Goal: Task Accomplishment & Management: Use online tool/utility

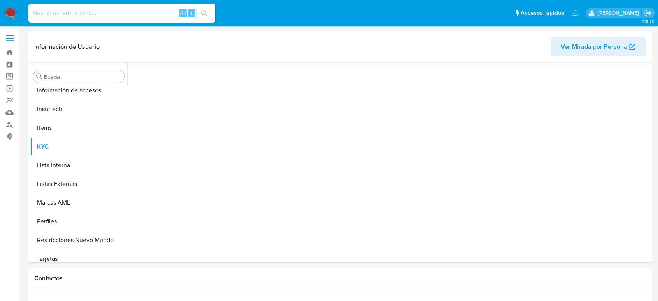
scroll to position [329, 0]
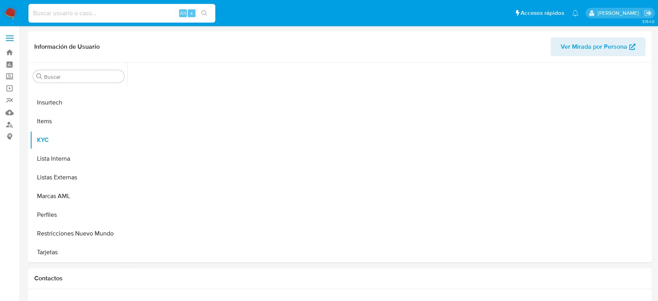
click at [144, 11] on input at bounding box center [121, 13] width 187 height 10
paste input "2366948664"
type input "2366948664"
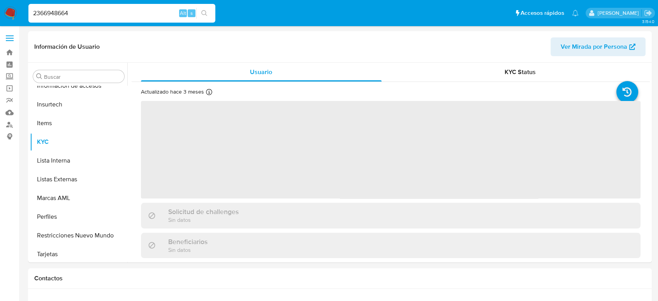
scroll to position [329, 0]
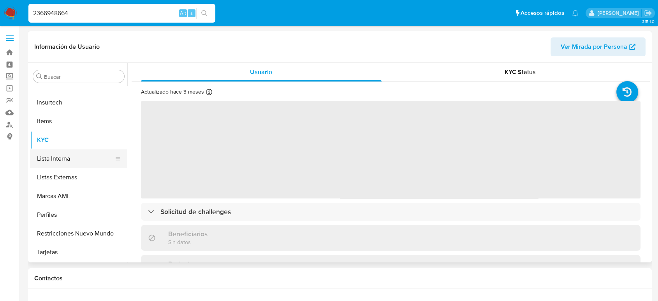
select select "10"
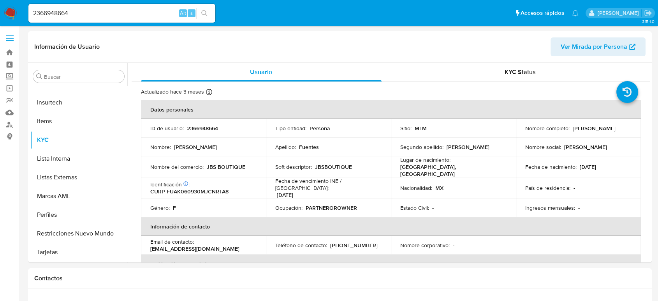
click at [5, 19] on nav "Pausado Ver notificaciones 2366948664 Alt s Accesos rápidos Presiona las siguie…" at bounding box center [329, 13] width 658 height 26
click at [9, 16] on img at bounding box center [10, 13] width 13 height 13
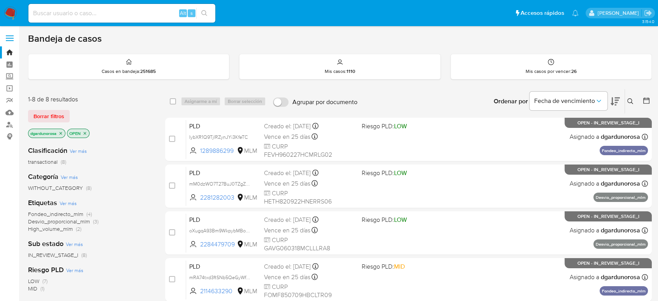
click at [633, 98] on icon at bounding box center [631, 101] width 6 height 6
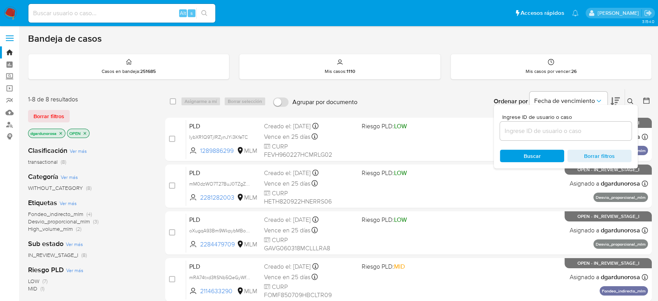
click at [586, 131] on input at bounding box center [566, 131] width 132 height 10
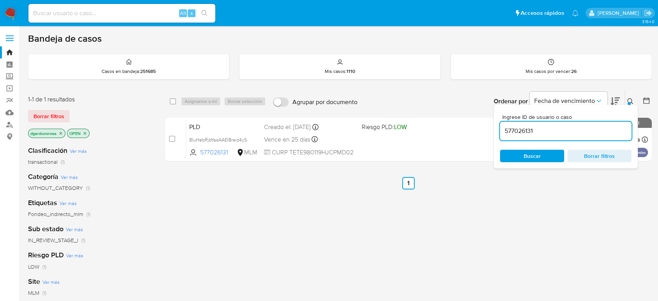
click at [630, 100] on icon at bounding box center [631, 101] width 6 height 6
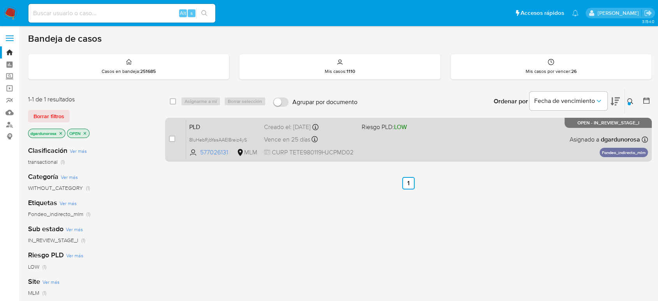
click at [523, 140] on div "PLD 8IuHebRjbYasAAEI8reiz4yS 577026131 MLM Riesgo PLD: LOW Creado el: 12/07/202…" at bounding box center [417, 139] width 462 height 39
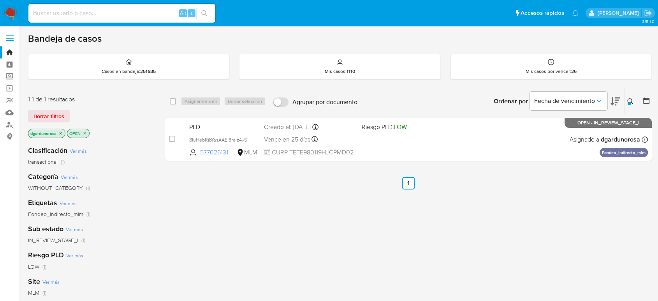
click at [631, 100] on icon at bounding box center [631, 101] width 6 height 6
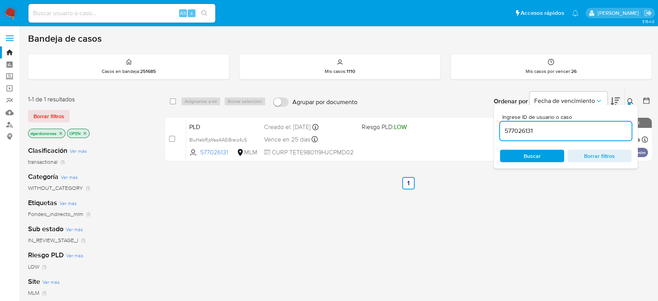
click at [527, 133] on input "577026131" at bounding box center [566, 131] width 132 height 10
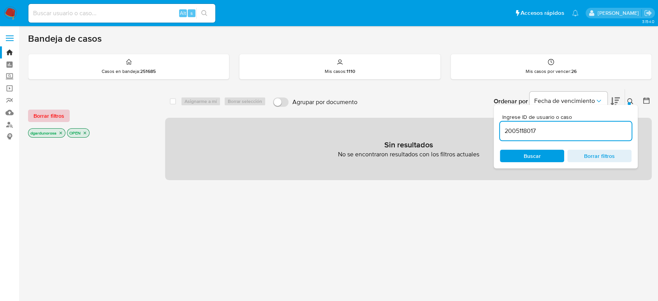
click at [51, 113] on span "Borrar filtros" at bounding box center [48, 115] width 31 height 11
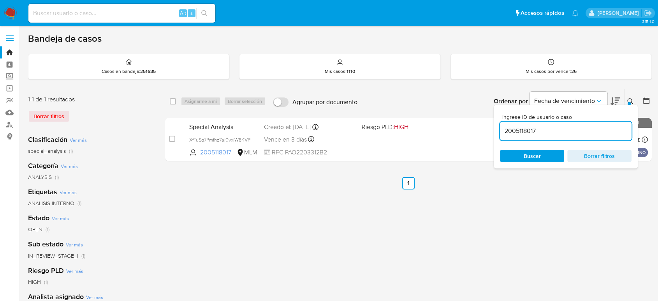
click at [629, 99] on icon at bounding box center [631, 101] width 6 height 6
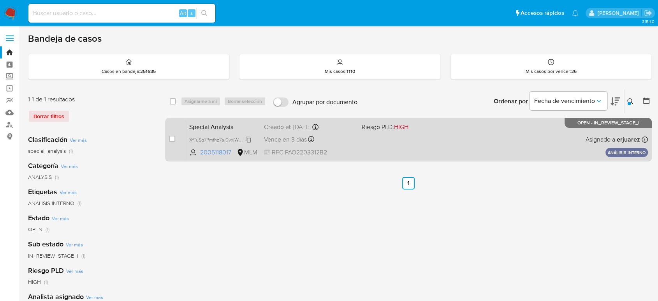
click at [247, 138] on span "XfTuSq7Pmfhz7aj0vxjW8KVP" at bounding box center [219, 139] width 61 height 9
click at [384, 154] on div "Special Analysis XfTuSq7Pmfhz7aj0vxjW8KVP Copiado Copiado 2005118017 MLM Riesgo…" at bounding box center [417, 139] width 462 height 39
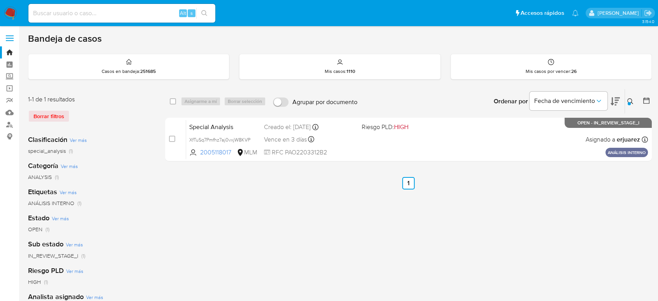
drag, startPoint x: 633, startPoint y: 102, endPoint x: 598, endPoint y: 118, distance: 38.5
click at [633, 103] on icon at bounding box center [631, 101] width 6 height 6
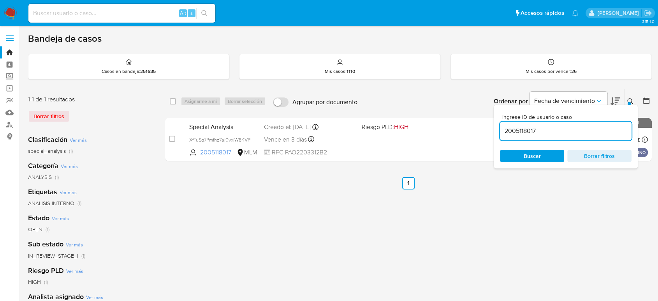
click at [529, 132] on input "2005118017" at bounding box center [566, 131] width 132 height 10
type input "2383662130"
click at [631, 101] on icon at bounding box center [631, 101] width 6 height 6
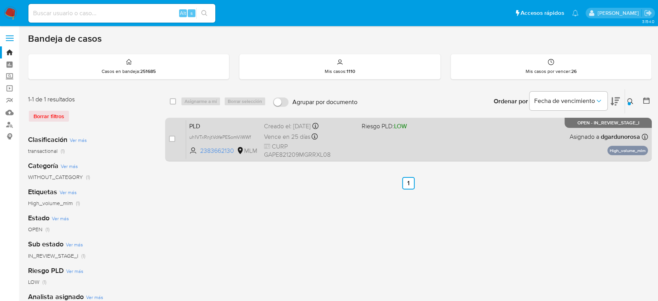
click at [480, 140] on div "PLD uh1VTxRnjtVoYePESomViWWf 2383662130 MLM Riesgo PLD: LOW Creado el: 12/07/20…" at bounding box center [417, 139] width 462 height 39
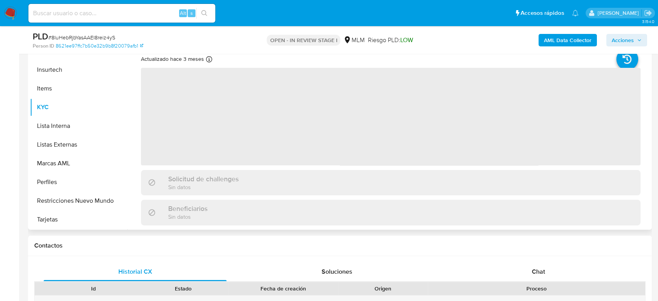
scroll to position [173, 0]
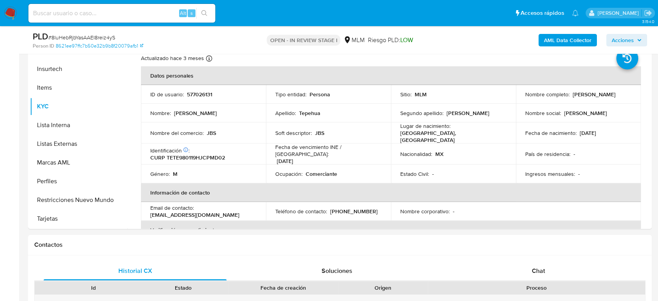
select select "10"
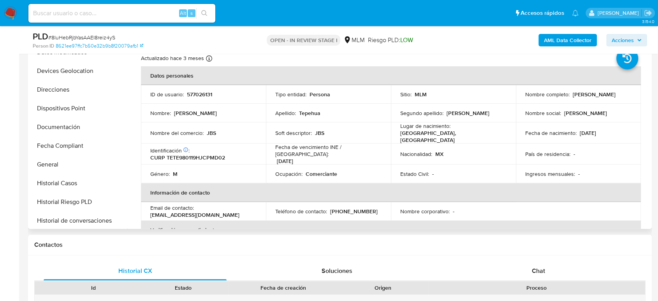
scroll to position [113, 0]
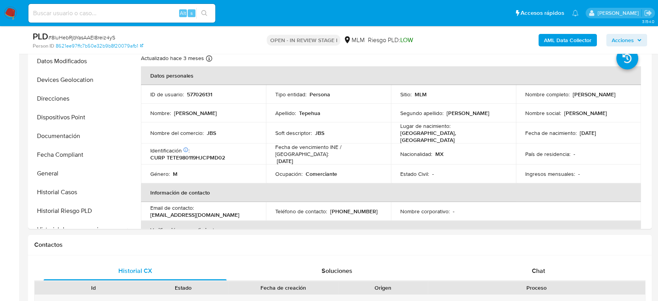
click at [635, 37] on span "Acciones" at bounding box center [627, 40] width 30 height 11
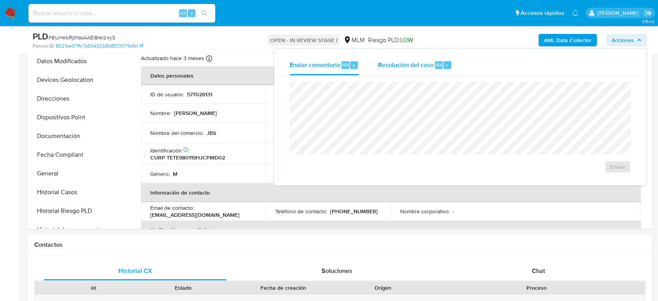
click at [418, 65] on span "Resolución del caso" at bounding box center [406, 64] width 56 height 9
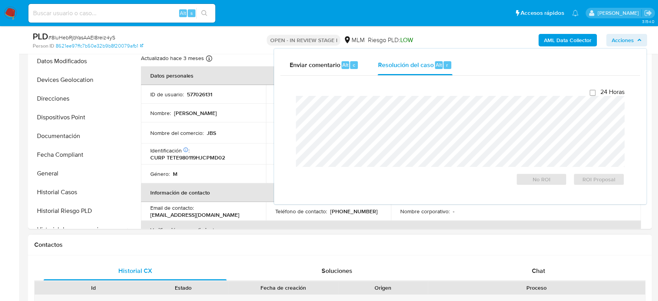
click at [485, 244] on h1 "Contactos" at bounding box center [340, 245] width 612 height 8
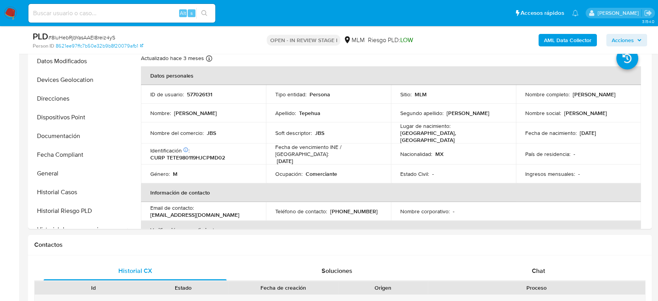
click at [626, 38] on span "Acciones" at bounding box center [623, 40] width 22 height 12
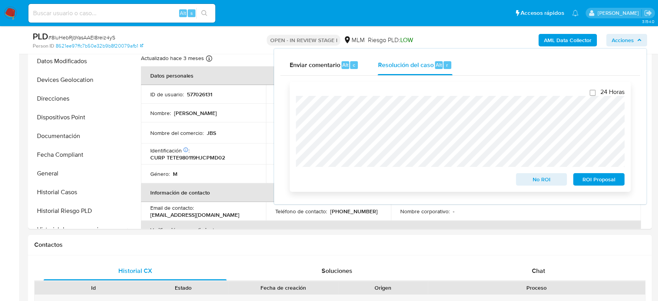
click at [549, 183] on span "No ROI" at bounding box center [542, 179] width 41 height 11
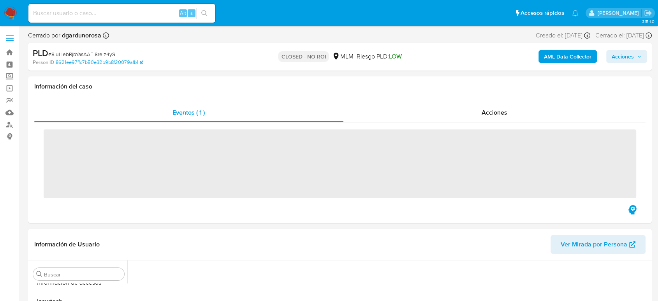
scroll to position [329, 0]
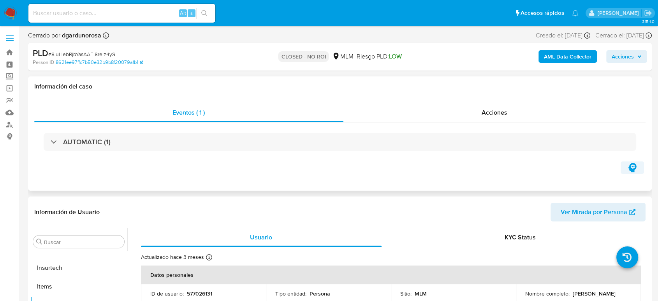
select select "10"
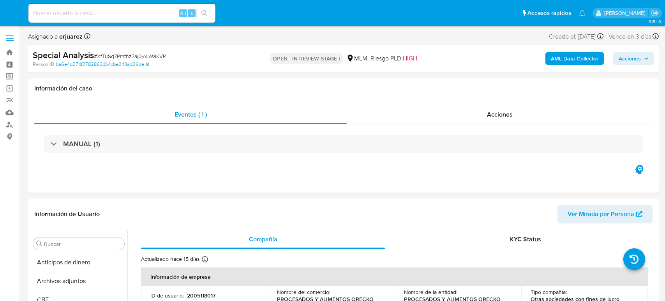
select select "10"
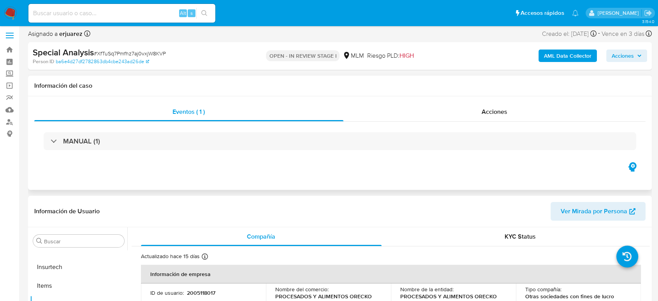
scroll to position [43, 0]
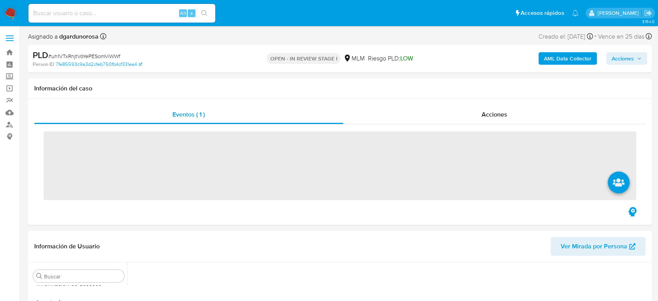
scroll to position [329, 0]
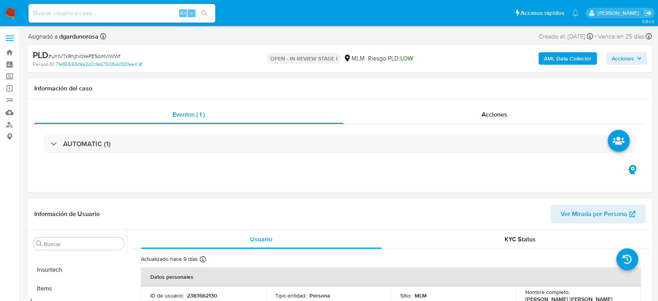
select select "10"
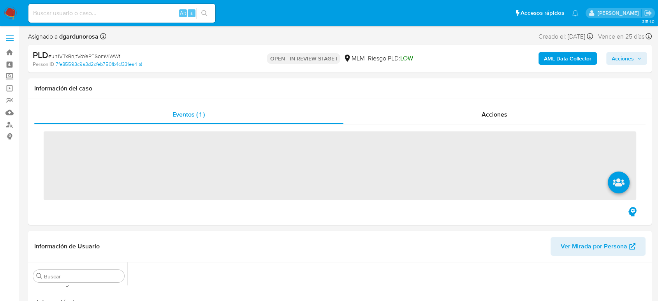
scroll to position [329, 0]
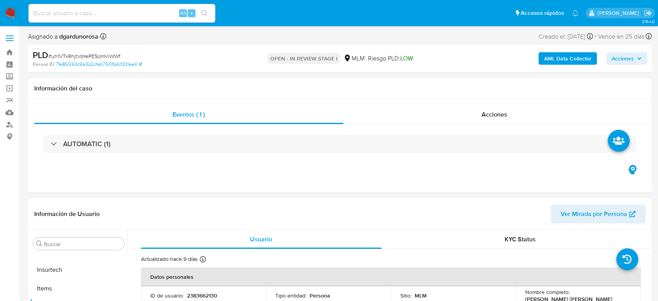
select select "10"
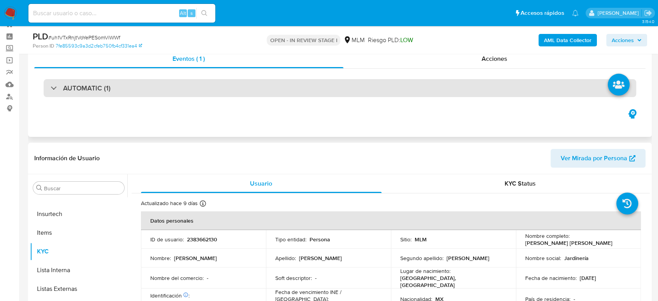
scroll to position [43, 0]
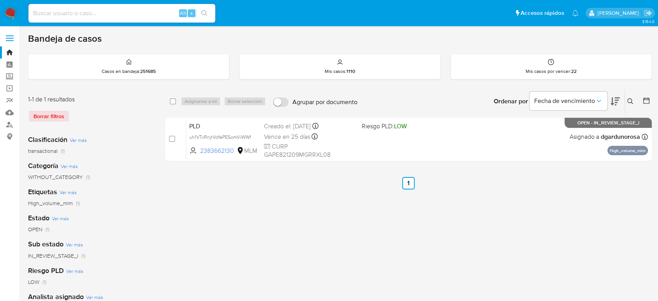
click at [631, 103] on icon at bounding box center [631, 101] width 6 height 6
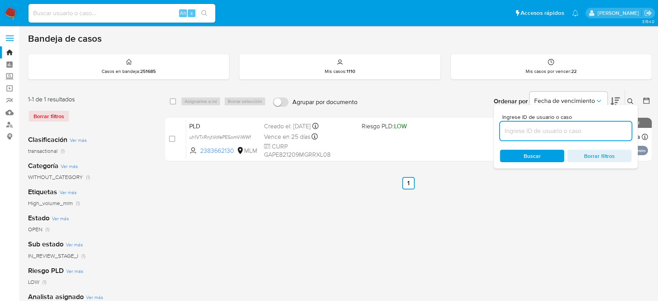
click at [566, 132] on input at bounding box center [566, 131] width 132 height 10
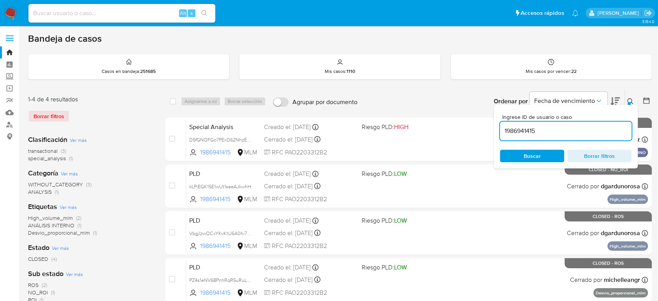
click at [633, 97] on button at bounding box center [631, 101] width 13 height 9
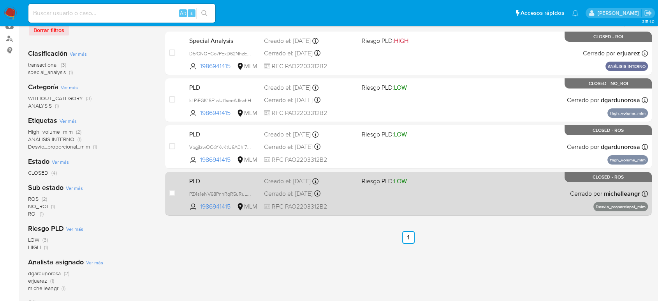
scroll to position [86, 0]
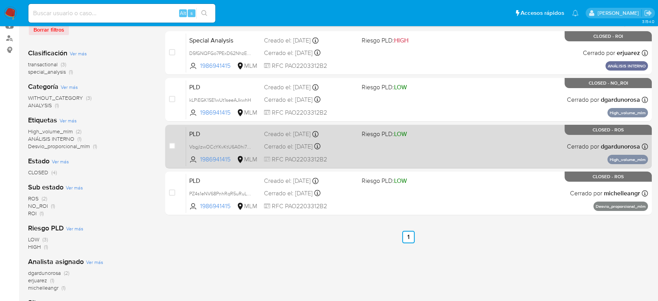
click at [529, 136] on div "PLD VbgjlzwOCcYKvKtU6A0hi7Qv 1986941415 MLM Riesgo PLD: LOW Creado el: 12/04/20…" at bounding box center [417, 146] width 462 height 39
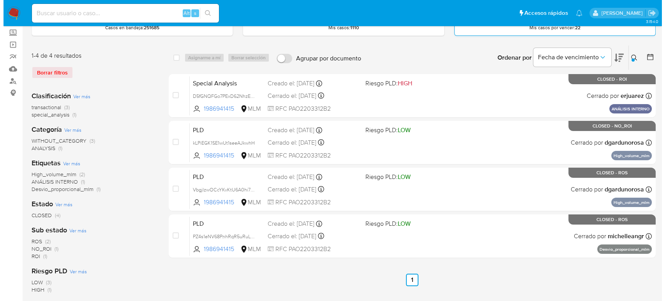
scroll to position [0, 0]
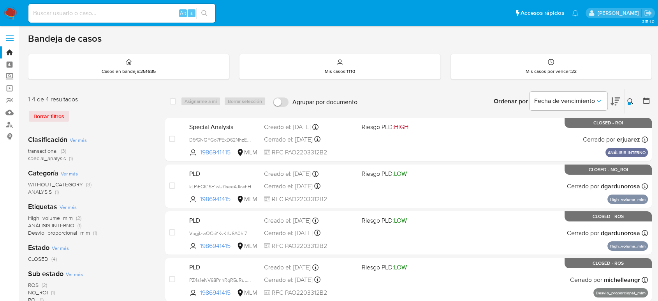
click at [632, 101] on icon at bounding box center [631, 101] width 6 height 6
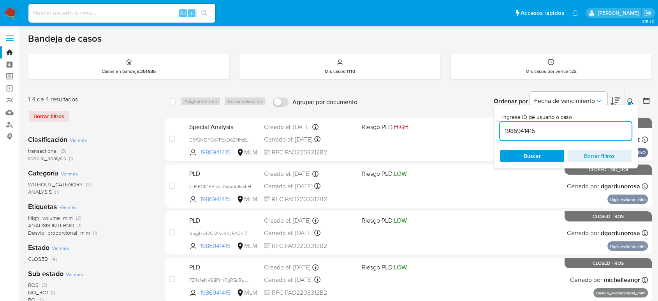
click at [525, 133] on input "1986941415" at bounding box center [566, 131] width 132 height 10
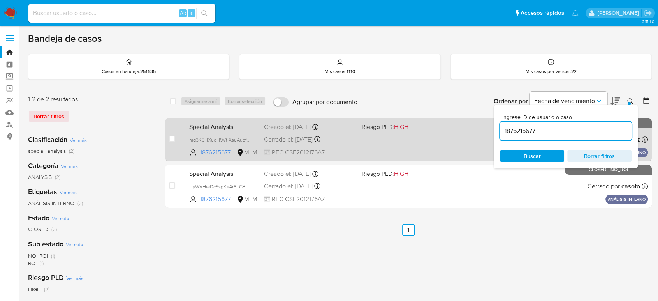
click at [419, 152] on div "Special Analysis njg3K9HXudH9VtjXsuAuqfTF 1876215677 MLM Riesgo PLD: HIGH Cread…" at bounding box center [417, 139] width 462 height 39
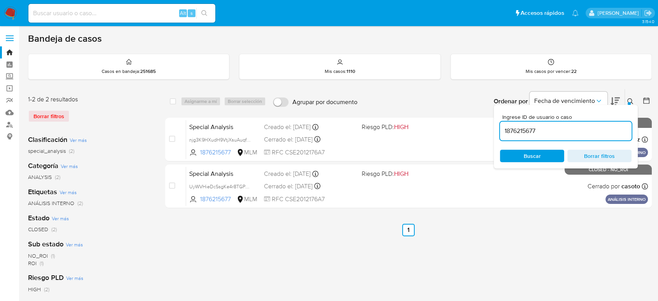
drag, startPoint x: 534, startPoint y: 123, endPoint x: 529, endPoint y: 130, distance: 8.9
click at [533, 124] on div "1876215677" at bounding box center [566, 131] width 132 height 19
click at [527, 133] on input "1876215677" at bounding box center [566, 131] width 132 height 10
paste input "200511801"
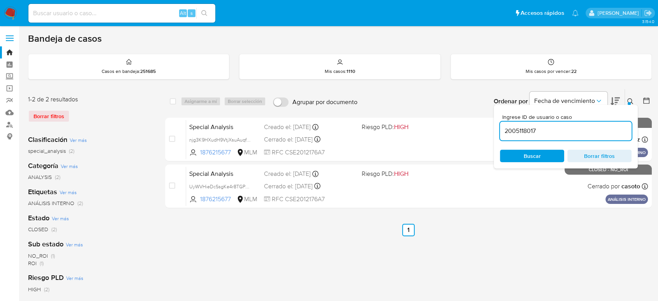
type input "2005118017"
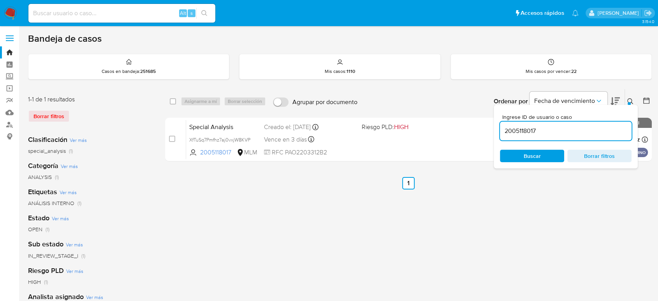
click at [626, 100] on button at bounding box center [631, 101] width 13 height 9
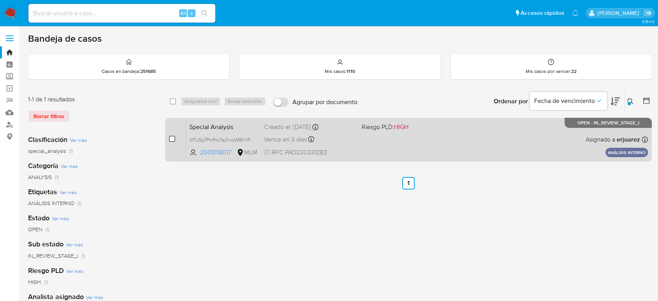
click at [171, 140] on input "checkbox" at bounding box center [172, 139] width 6 height 6
checkbox input "true"
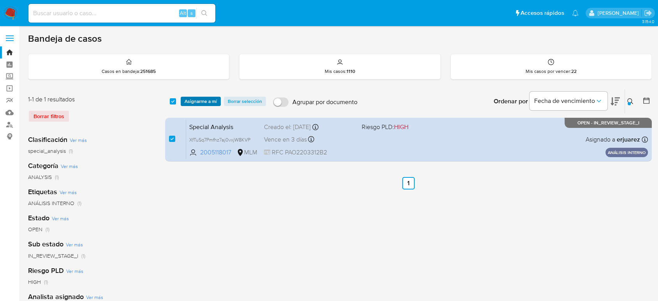
click at [213, 104] on span "Asignarme a mí" at bounding box center [201, 101] width 32 height 8
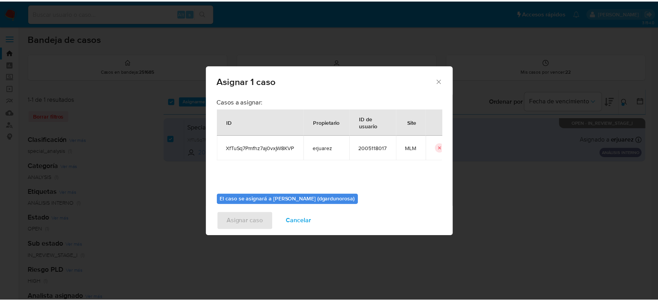
scroll to position [40, 0]
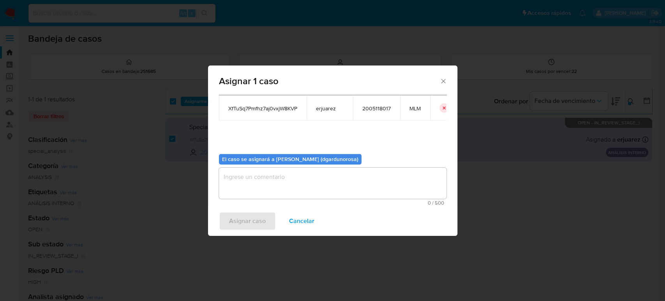
drag, startPoint x: 308, startPoint y: 181, endPoint x: 321, endPoint y: 172, distance: 16.2
click at [309, 183] on textarea "assign-modal" at bounding box center [332, 182] width 227 height 31
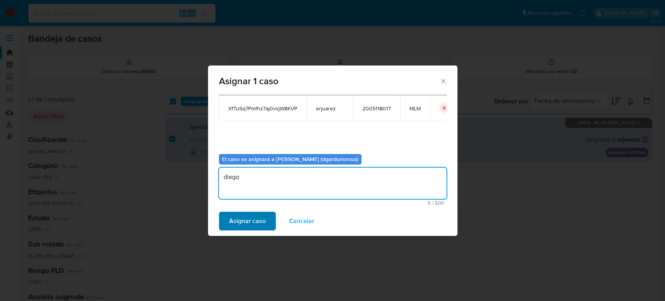
type textarea "diego"
click at [234, 223] on span "Asignar caso" at bounding box center [247, 220] width 37 height 17
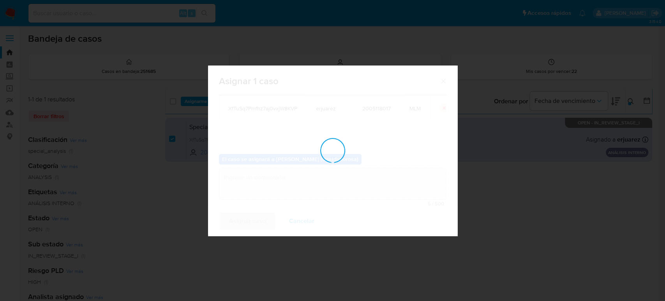
checkbox input "false"
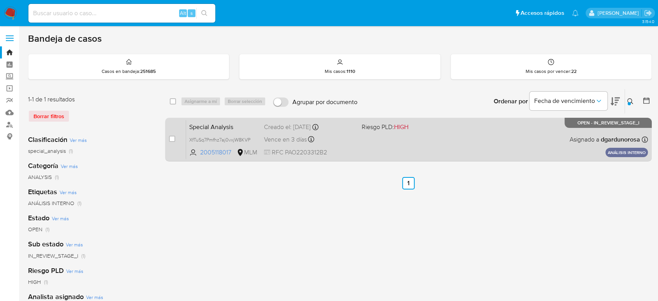
click at [452, 133] on div "Special Analysis XfTuSq7Pmfhz7aj0vxjW8KVP 2005118017 MLM Riesgo PLD: HIGH Cread…" at bounding box center [417, 139] width 462 height 39
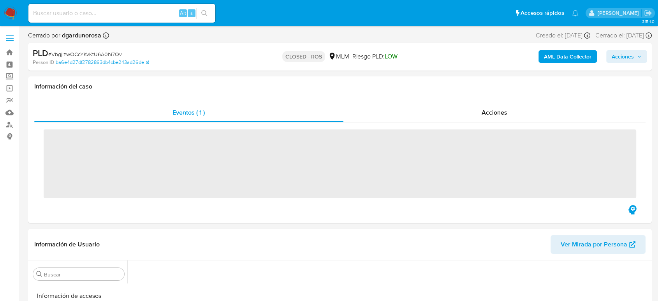
scroll to position [329, 0]
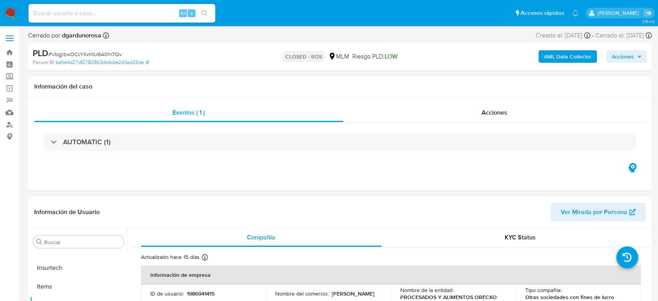
select select "10"
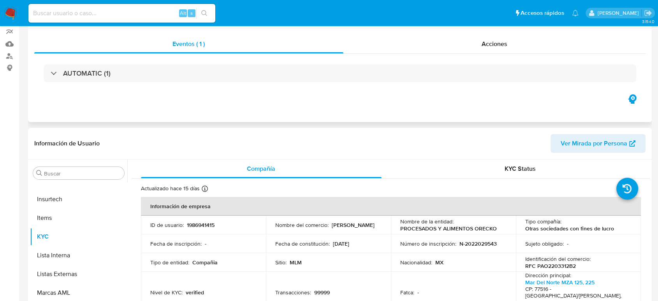
scroll to position [0, 0]
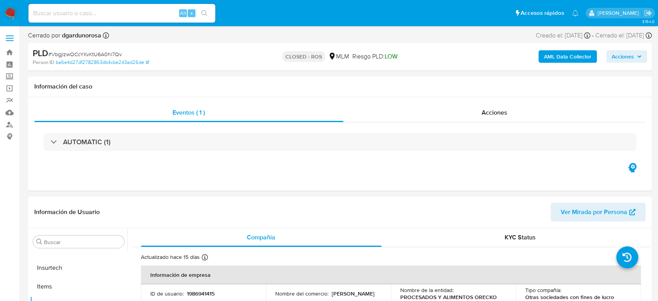
click at [102, 54] on span "# VbgjlzwOCcYKvKtU6A0hi7Qv" at bounding box center [85, 54] width 74 height 8
copy span "VbgjlzwOCcYKvKtU6A0hi7Qv"
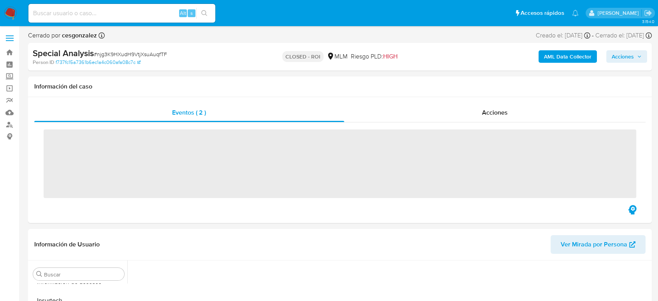
scroll to position [329, 0]
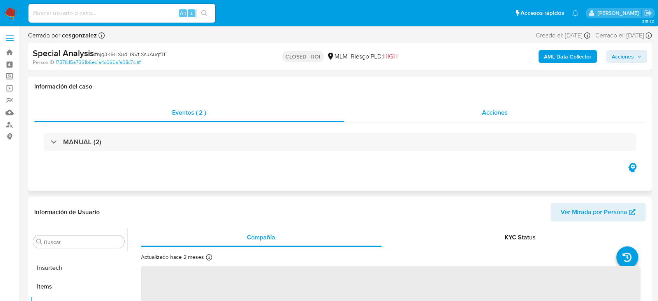
click at [471, 111] on div "Acciones" at bounding box center [495, 112] width 302 height 19
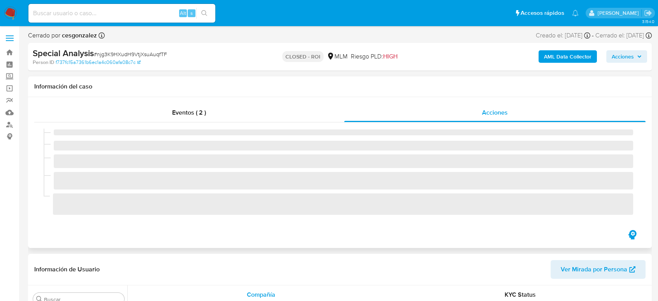
select select "10"
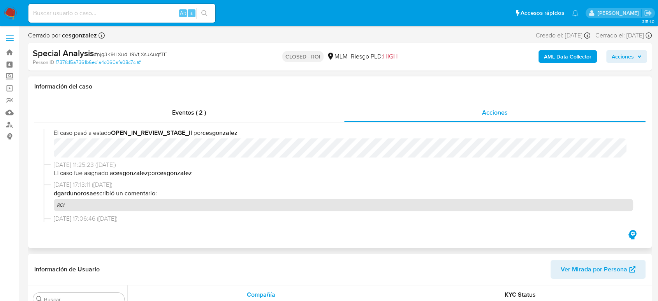
scroll to position [233, 0]
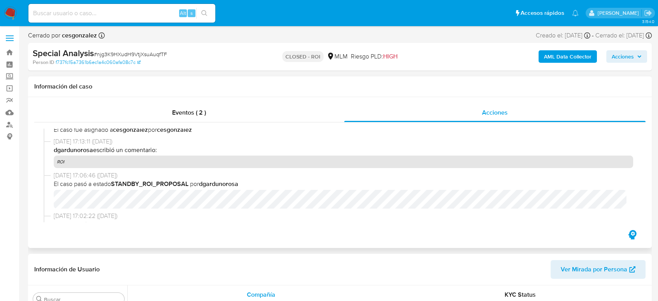
click at [187, 209] on div "17/07/2025 17:06:46 (hace un mes) El caso pasó a estado STANDBY_ROI_PROPOSAL po…" at bounding box center [340, 191] width 593 height 41
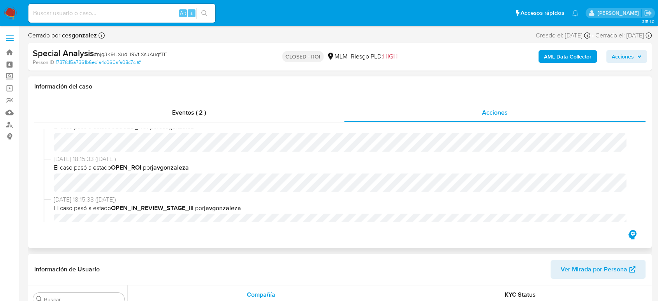
scroll to position [0, 0]
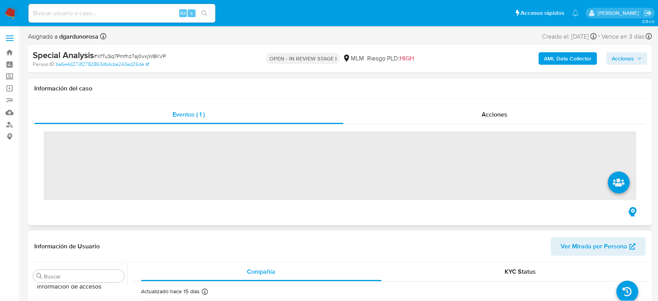
scroll to position [329, 0]
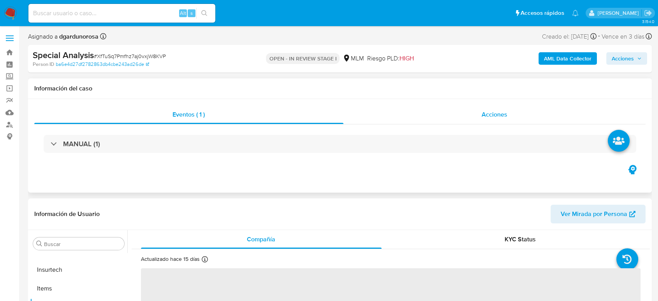
click at [506, 113] on span "Acciones" at bounding box center [495, 114] width 26 height 9
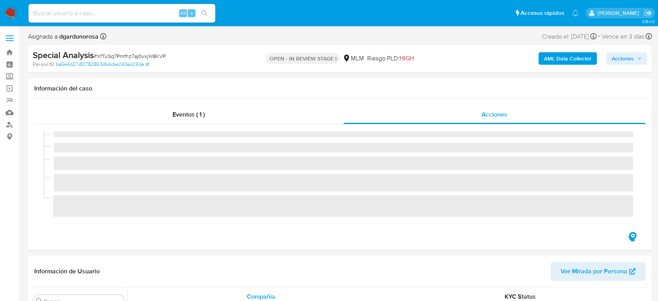
click at [621, 59] on span "Acciones" at bounding box center [623, 58] width 22 height 12
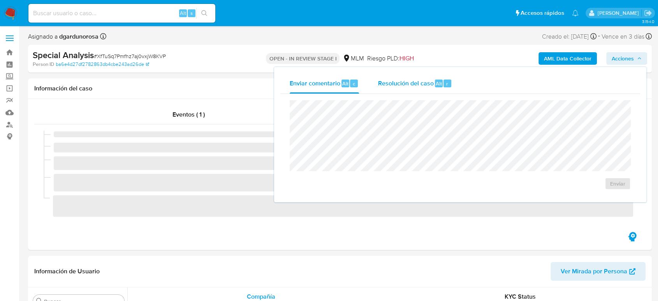
click at [404, 86] on span "Resolución del caso" at bounding box center [406, 83] width 56 height 9
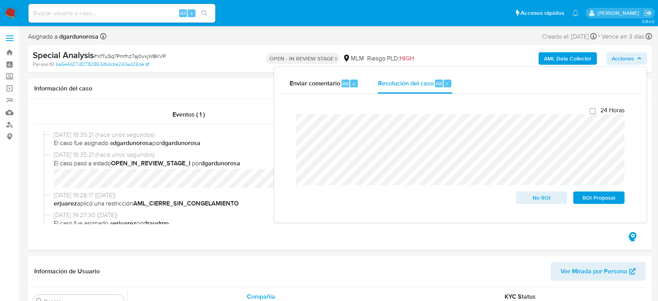
select select "10"
click at [291, 132] on div "24 Horas No ROI ROI Proposal" at bounding box center [460, 155] width 341 height 110
click at [326, 83] on span "Enviar comentario" at bounding box center [315, 83] width 51 height 9
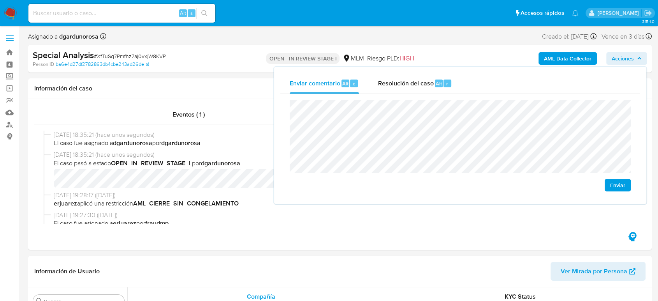
click at [622, 188] on span "Enviar" at bounding box center [617, 185] width 15 height 11
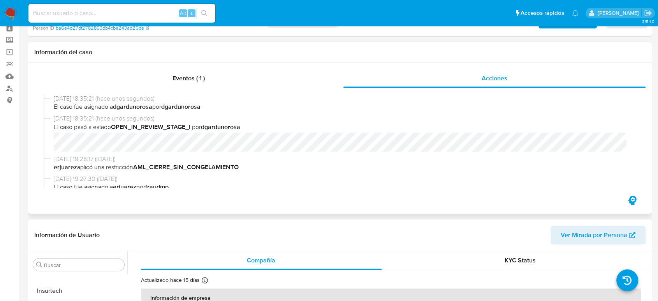
scroll to position [0, 0]
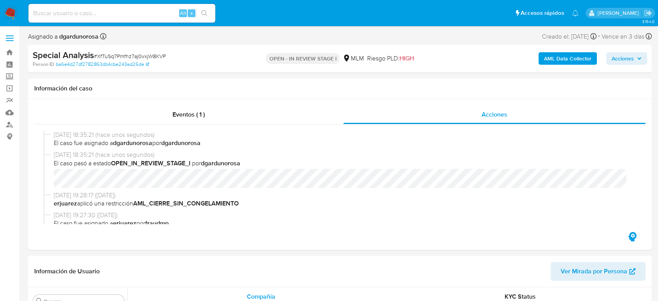
click at [633, 55] on span "Acciones" at bounding box center [623, 58] width 22 height 12
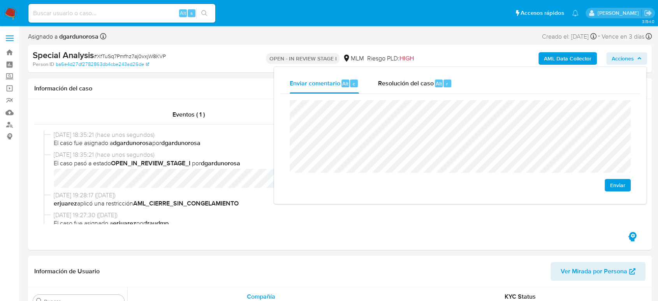
click at [614, 187] on span "Enviar" at bounding box center [617, 185] width 15 height 11
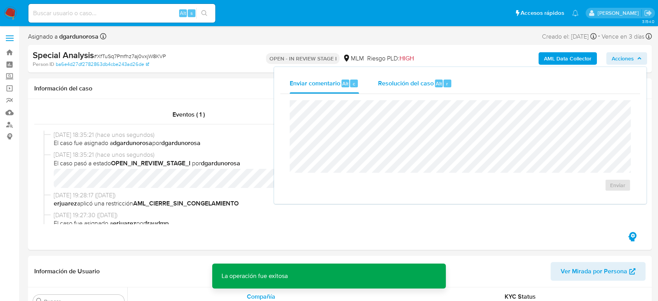
click at [411, 84] on span "Resolución del caso" at bounding box center [406, 83] width 56 height 9
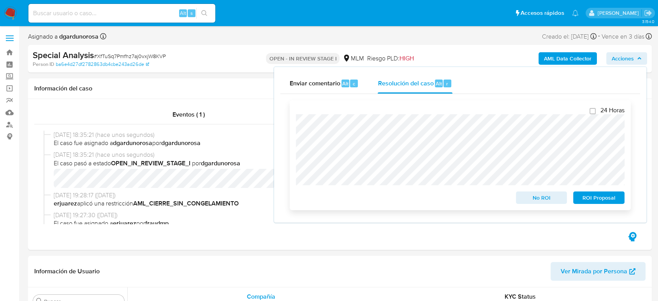
click at [586, 199] on span "ROI Proposal" at bounding box center [599, 197] width 41 height 11
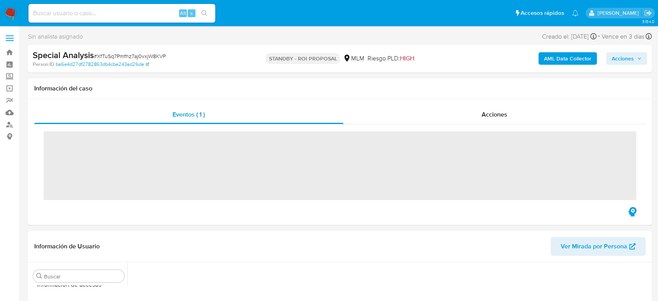
scroll to position [329, 0]
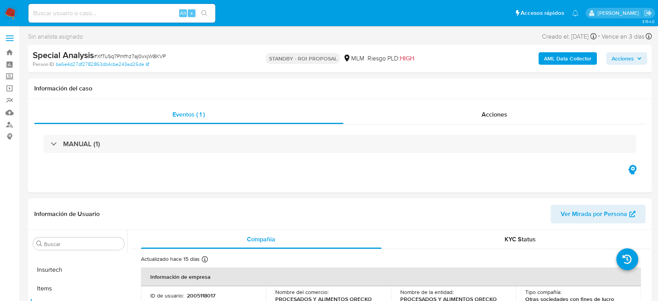
select select "10"
